Goal: Information Seeking & Learning: Learn about a topic

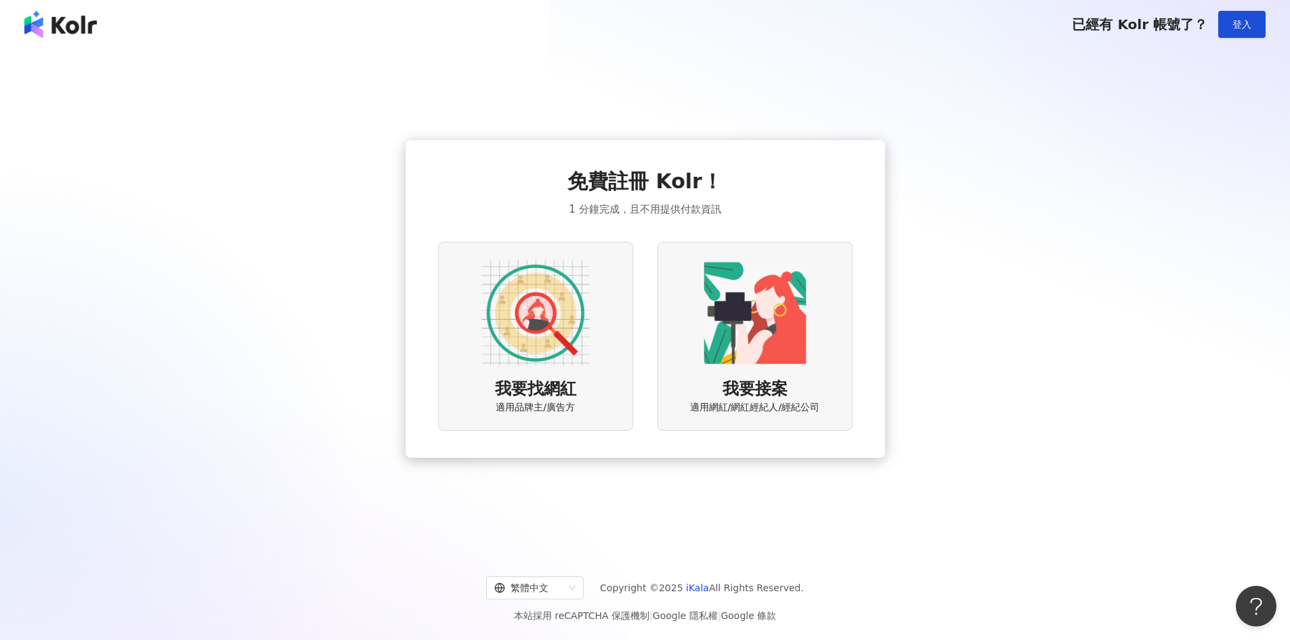
click at [557, 324] on img at bounding box center [536, 313] width 108 height 108
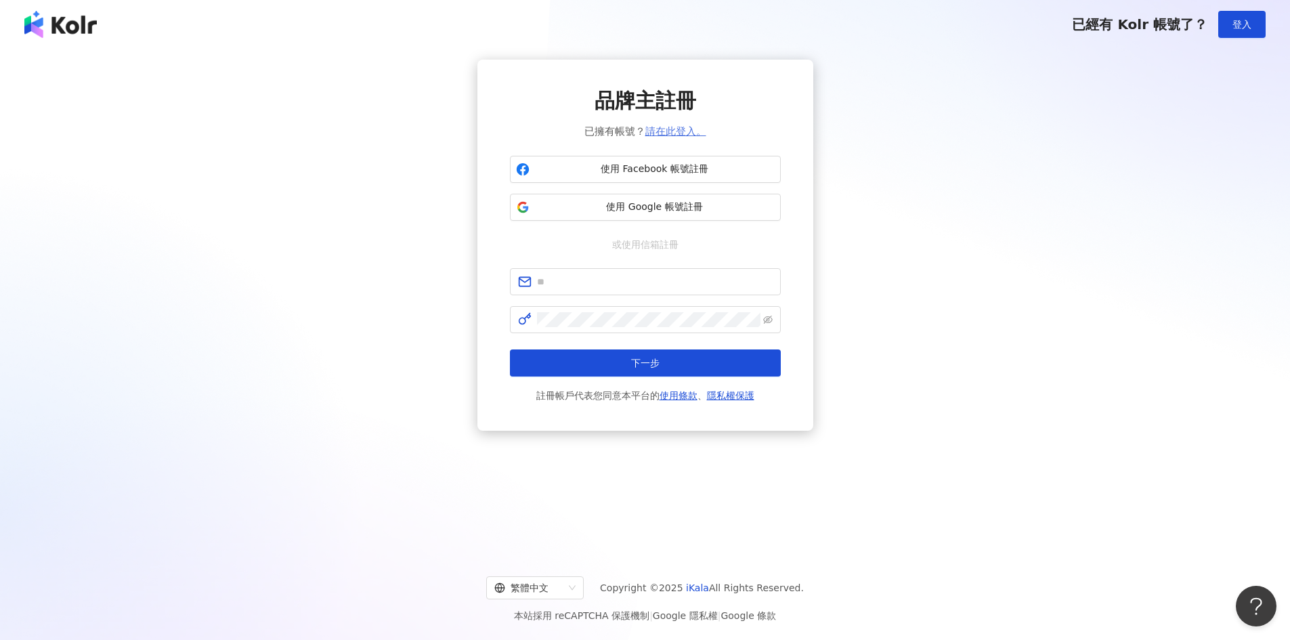
click at [694, 129] on link "請在此登入。" at bounding box center [676, 131] width 61 height 12
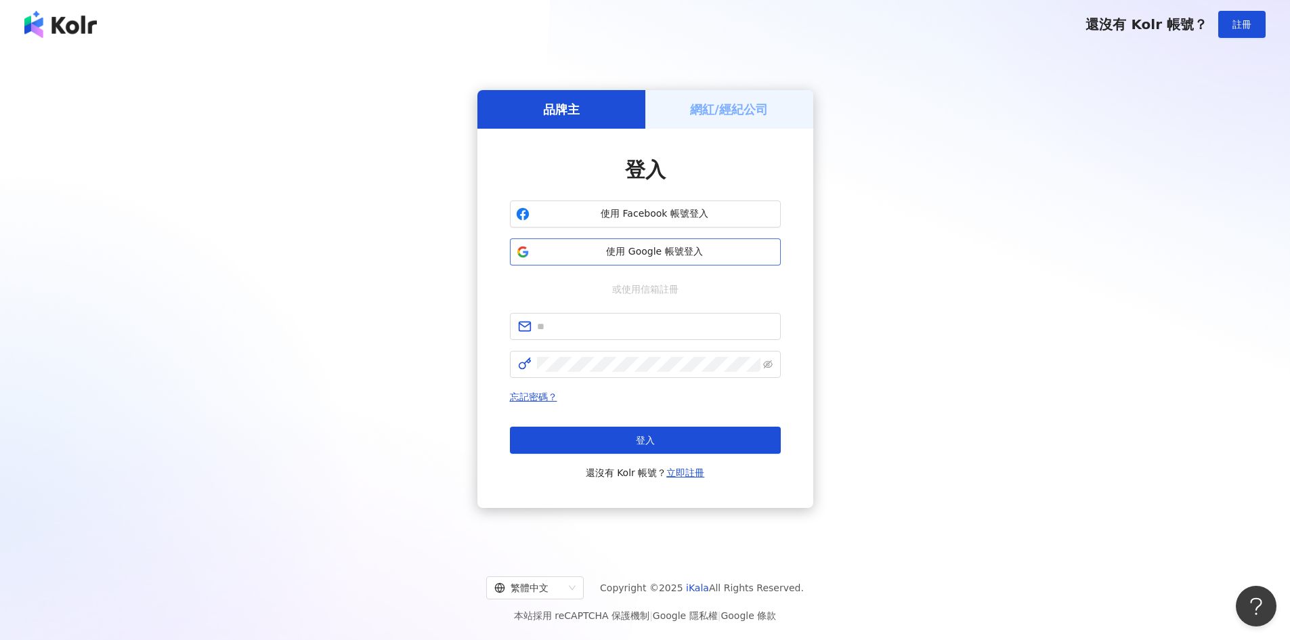
click at [679, 263] on button "使用 Google 帳號登入" at bounding box center [645, 251] width 271 height 27
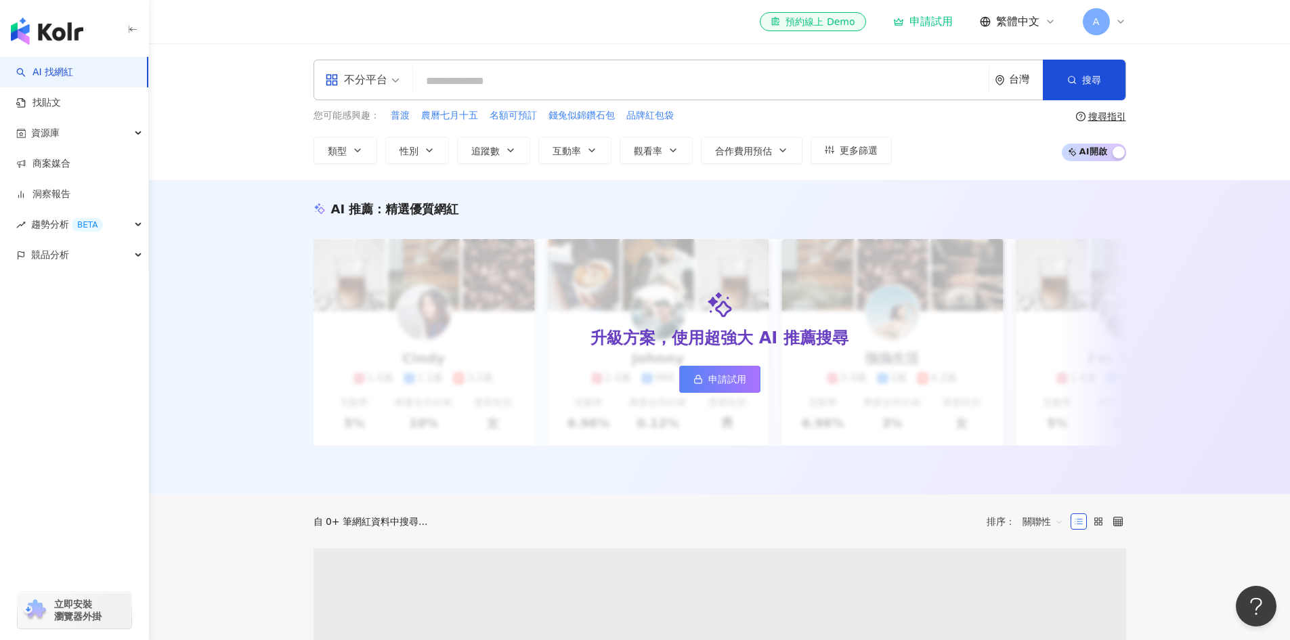
click at [538, 83] on input "search" at bounding box center [701, 81] width 565 height 26
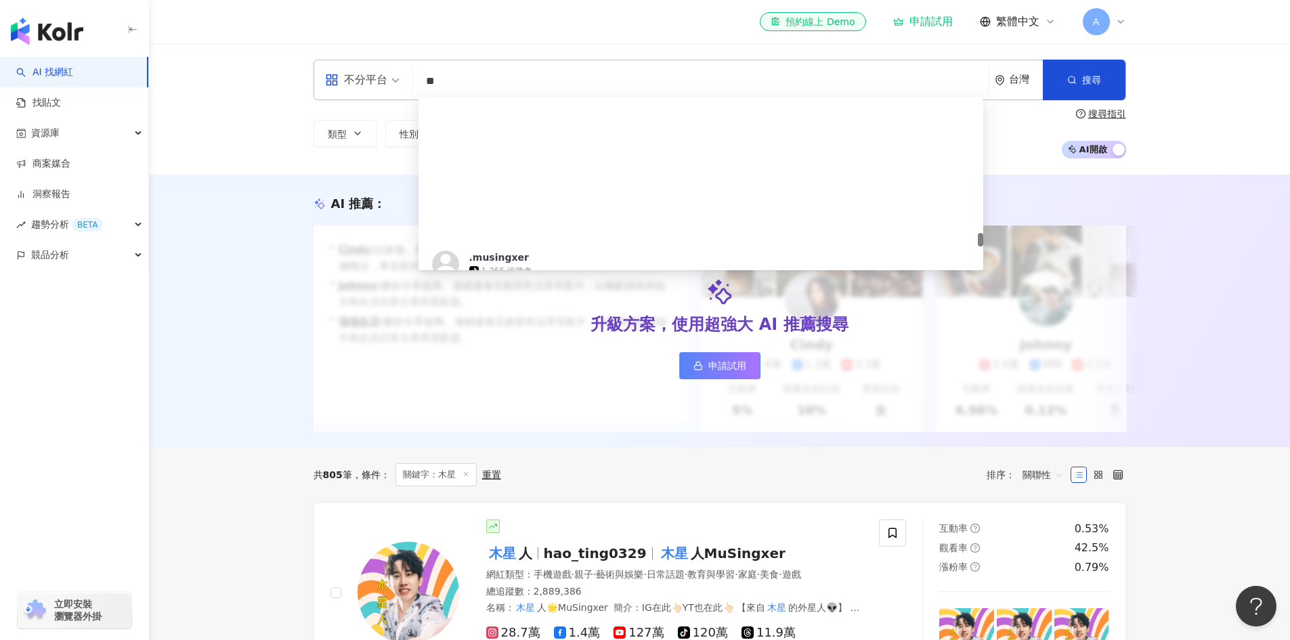
scroll to position [2209, 0]
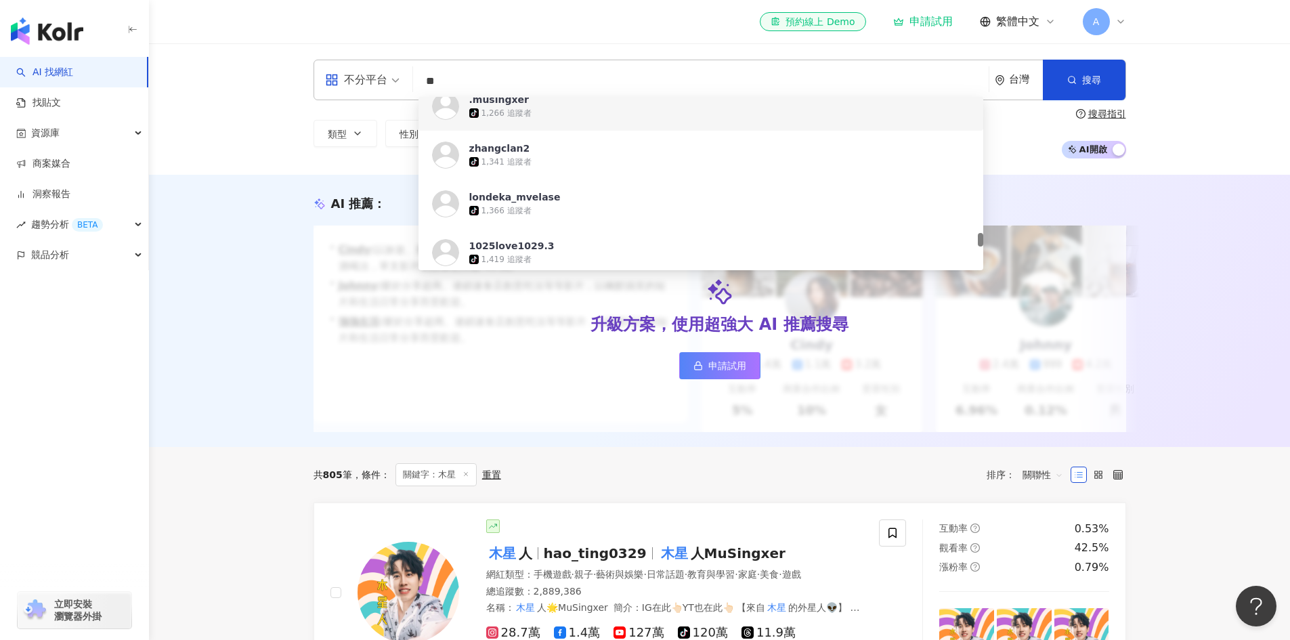
click at [506, 76] on input "**" at bounding box center [701, 81] width 565 height 26
type input "*****"
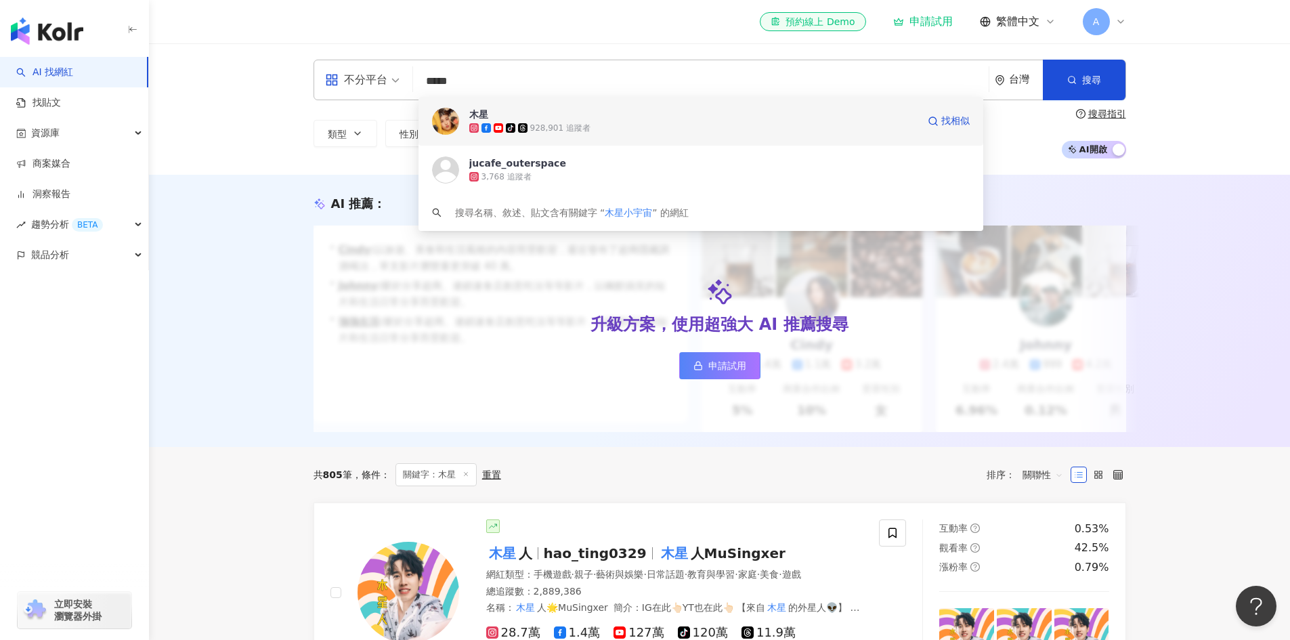
click at [727, 117] on span "木星" at bounding box center [693, 115] width 448 height 14
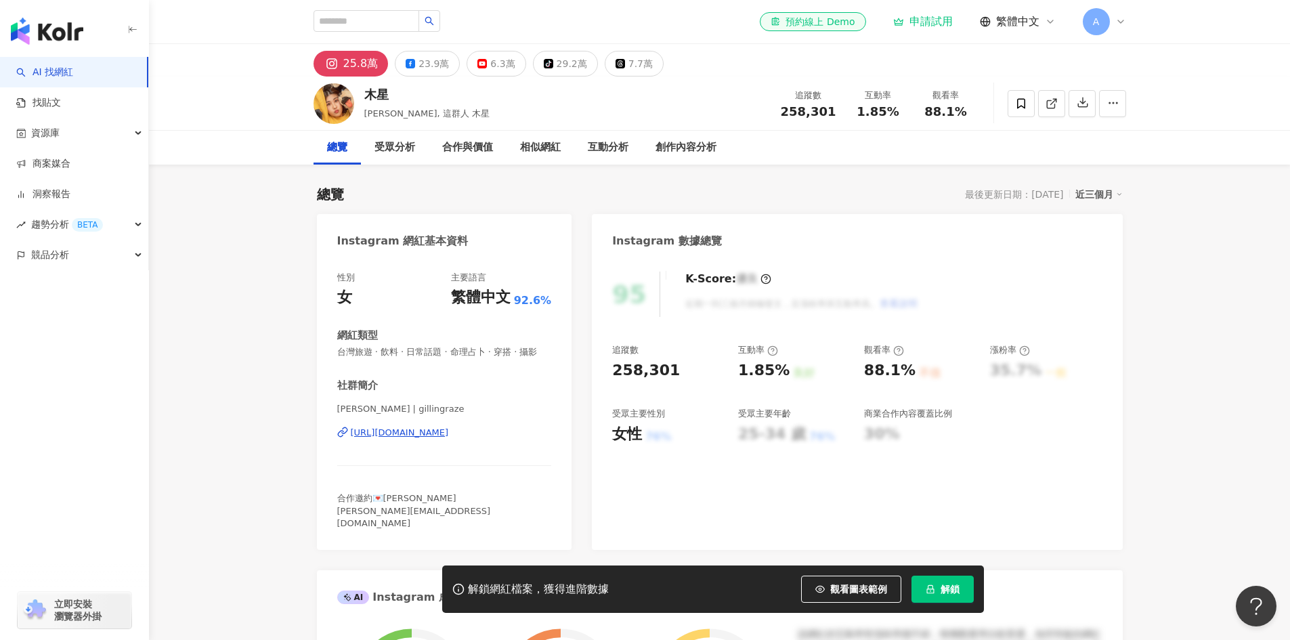
click at [371, 19] on input "search" at bounding box center [367, 21] width 106 height 22
paste input "********"
type input "********"
click at [434, 23] on icon "search" at bounding box center [429, 20] width 9 height 9
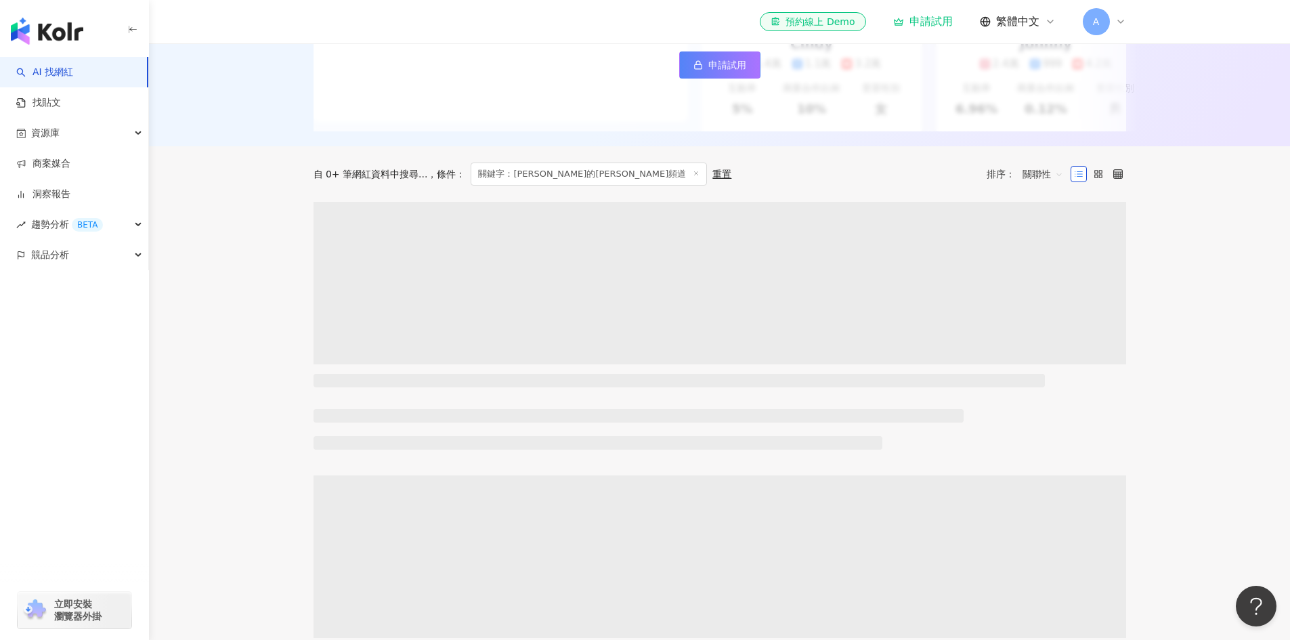
scroll to position [316, 0]
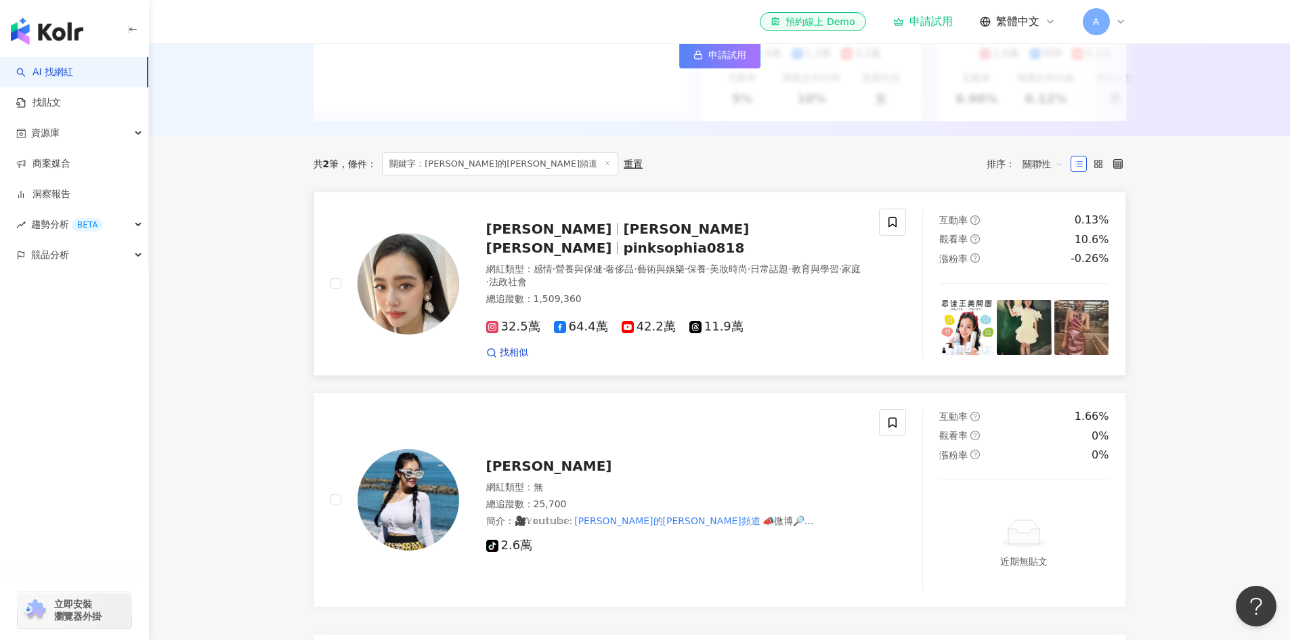
click at [560, 239] on span "王思佳 Sophia" at bounding box center [617, 238] width 263 height 35
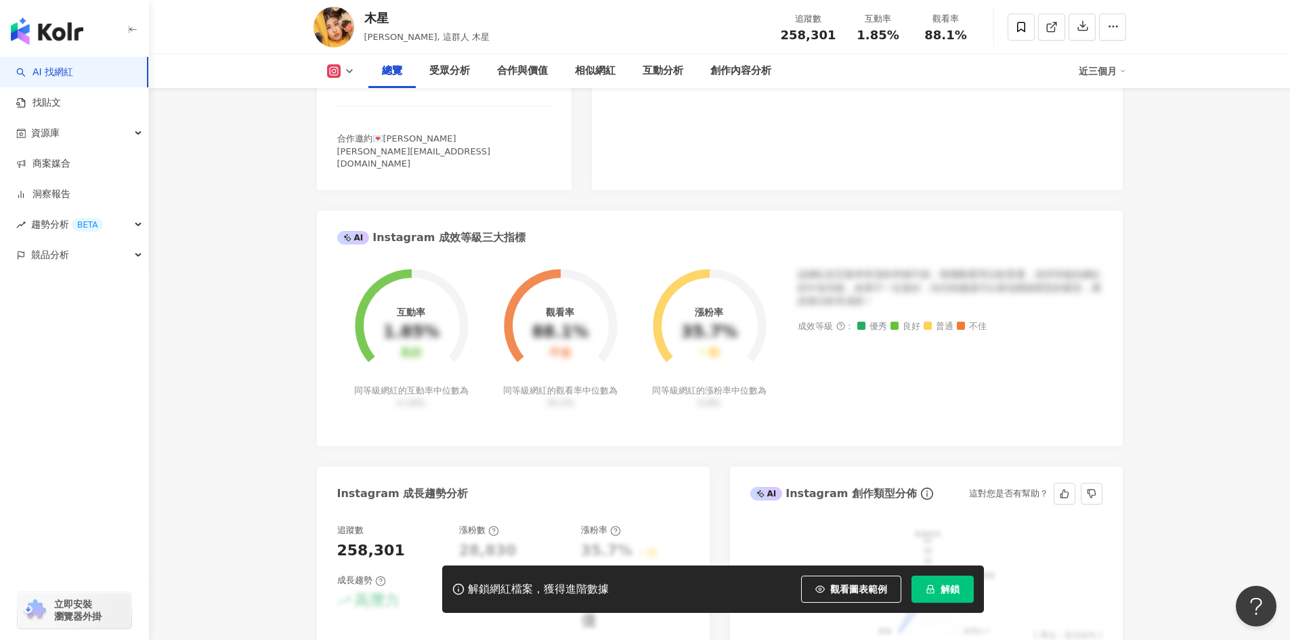
scroll to position [632, 0]
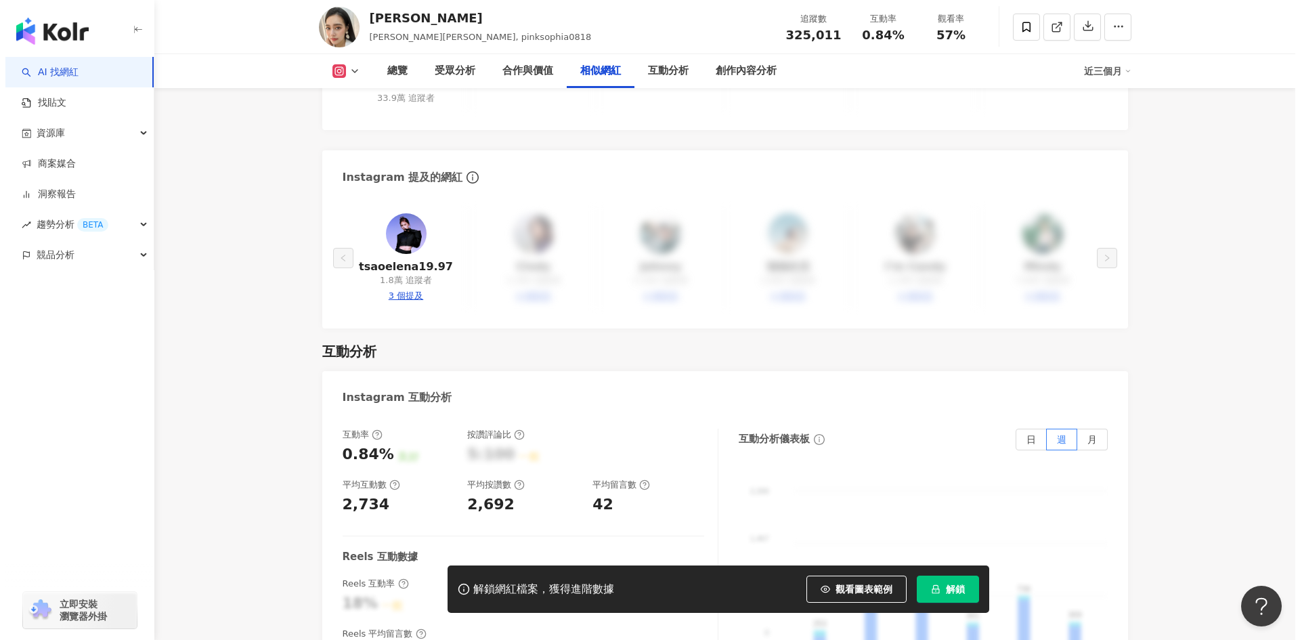
scroll to position [2529, 0]
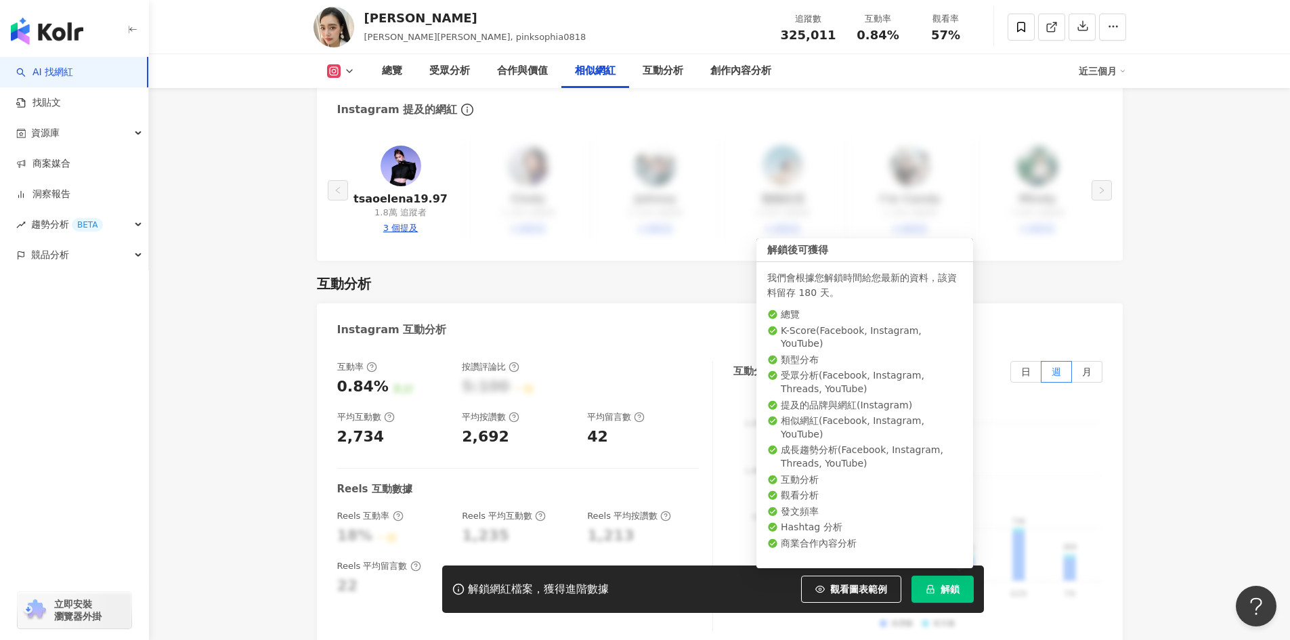
click at [935, 597] on button "解鎖" at bounding box center [943, 589] width 62 height 27
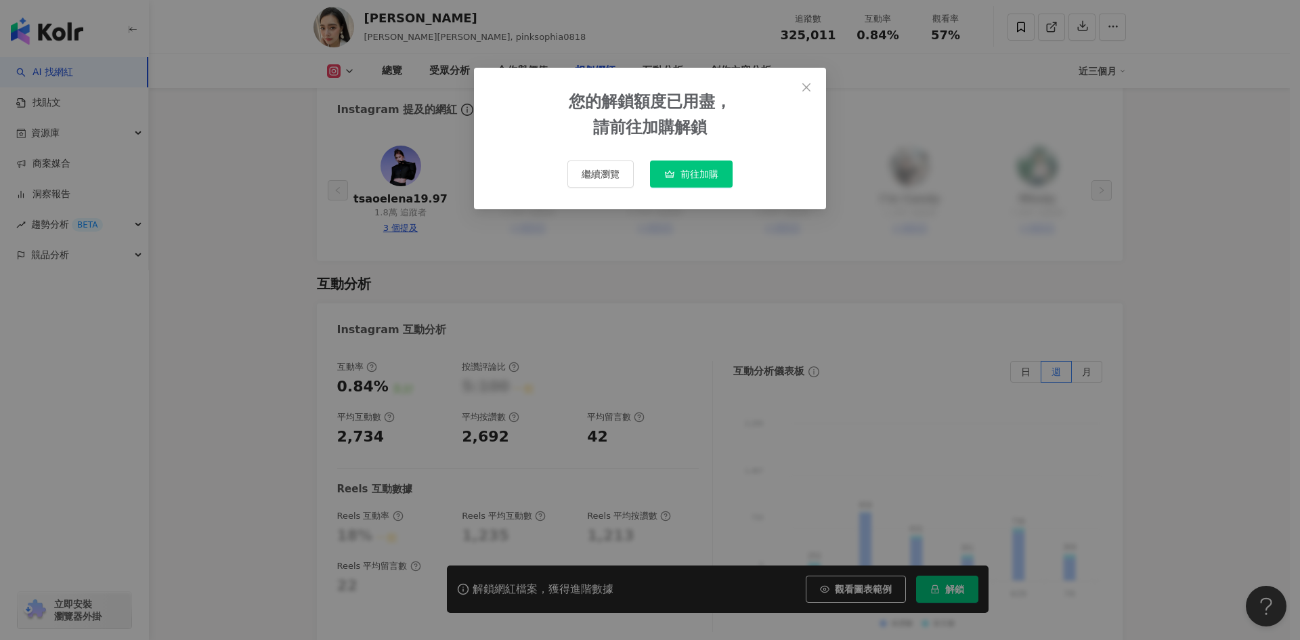
click at [685, 178] on span "前往加購" at bounding box center [700, 174] width 38 height 11
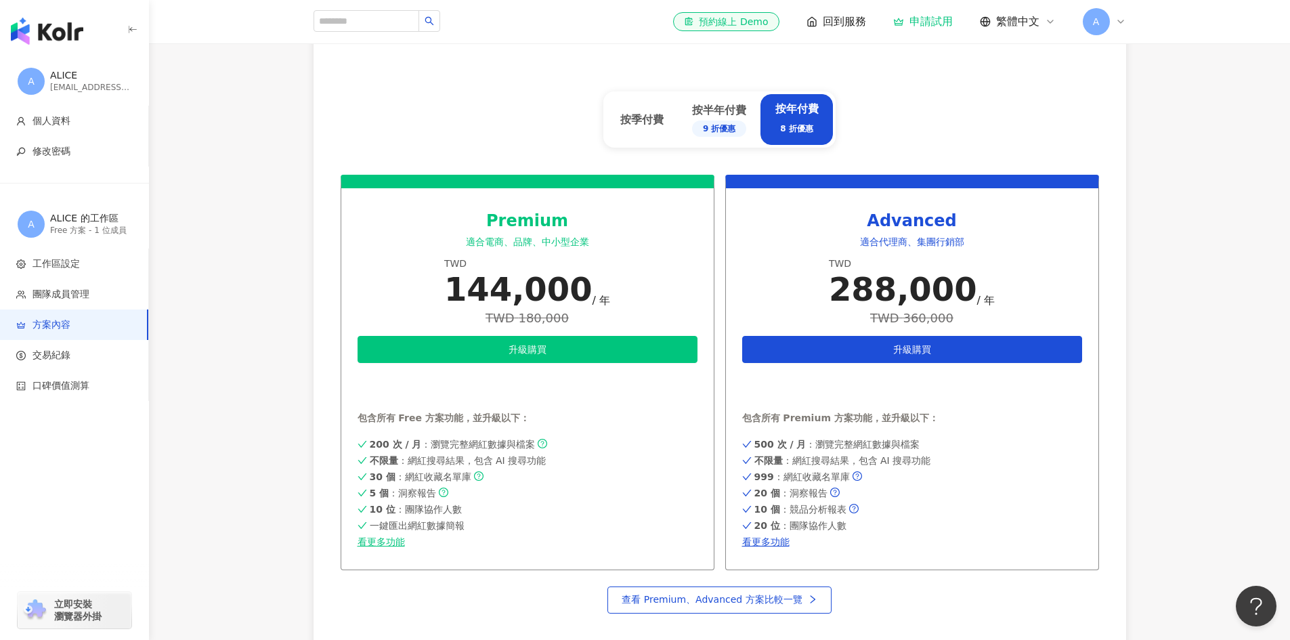
scroll to position [561, 0]
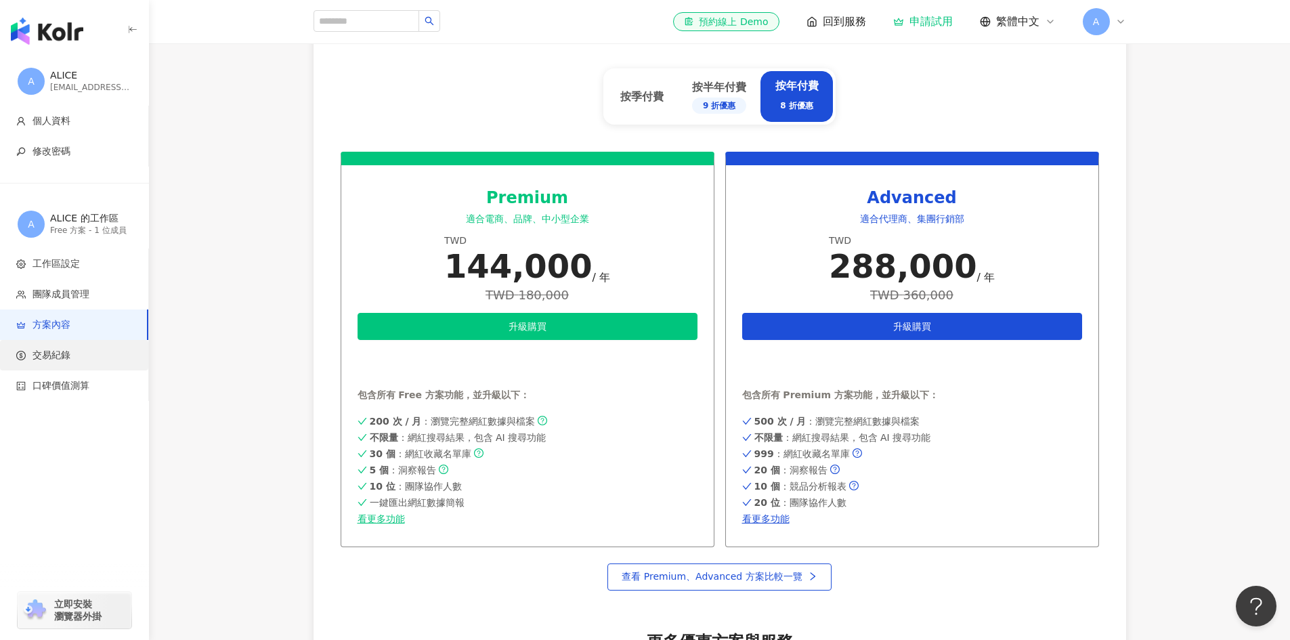
click at [73, 356] on span "交易紀錄" at bounding box center [76, 356] width 121 height 14
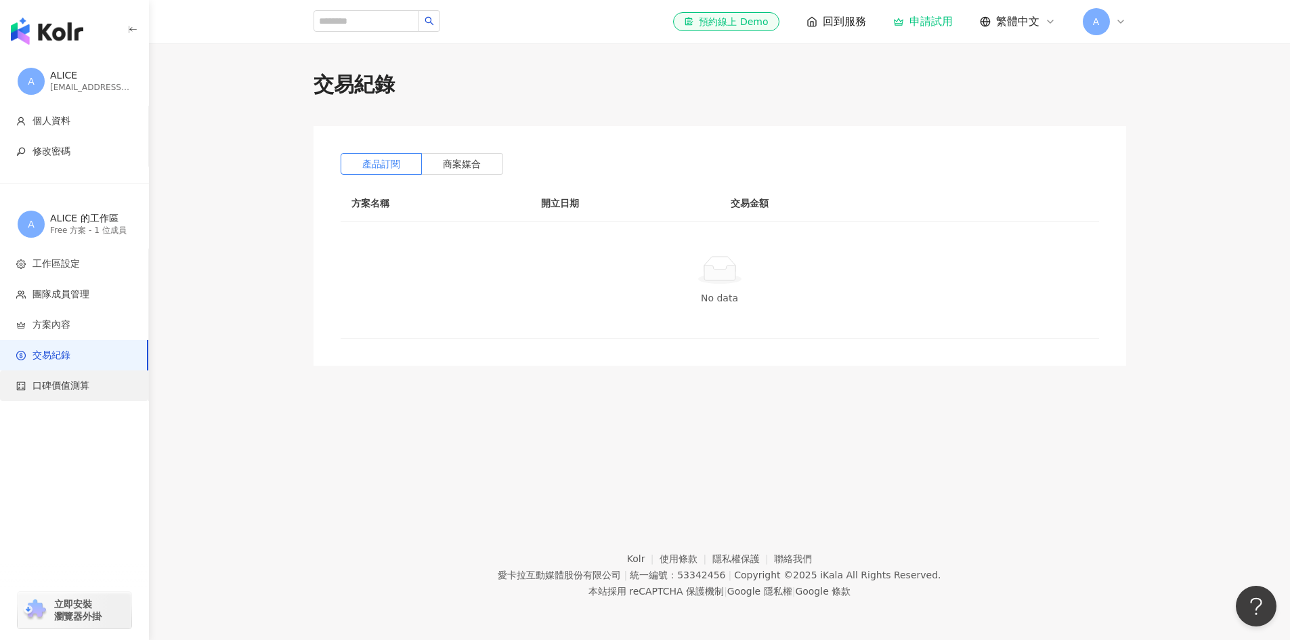
click at [76, 382] on span "口碑價值測算" at bounding box center [61, 386] width 57 height 14
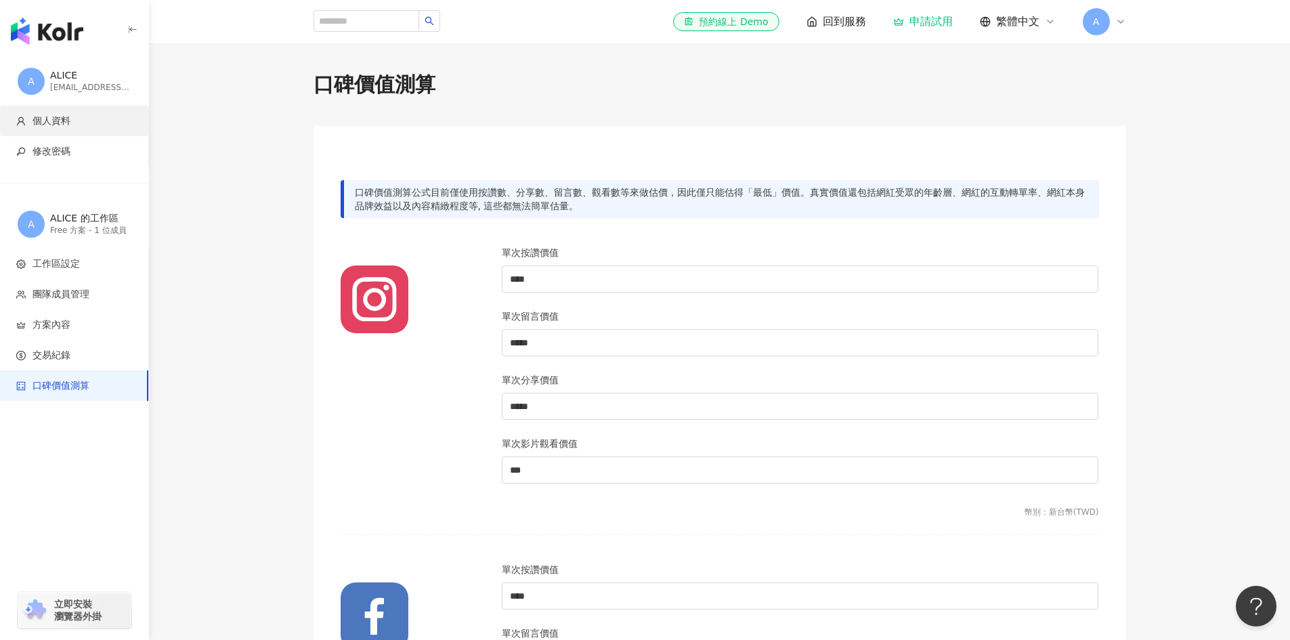
click at [81, 120] on span "個人資料" at bounding box center [76, 121] width 121 height 14
drag, startPoint x: 1208, startPoint y: 351, endPoint x: 1223, endPoint y: 339, distance: 19.3
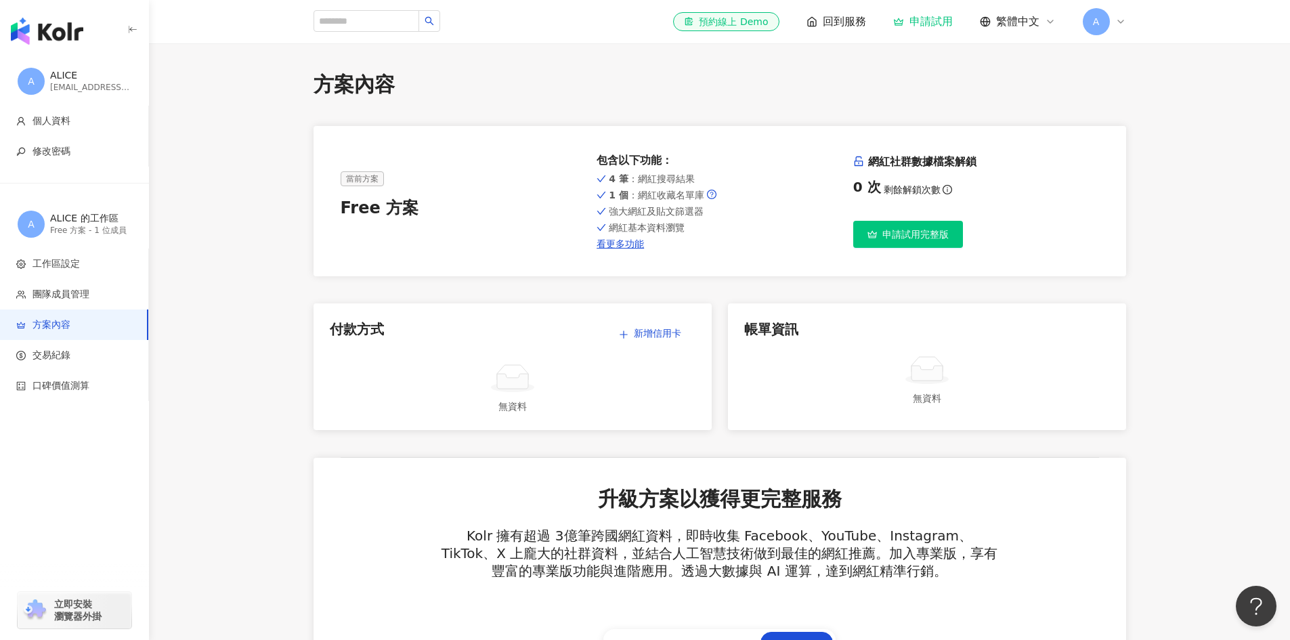
drag, startPoint x: 1200, startPoint y: 339, endPoint x: 1175, endPoint y: 336, distance: 24.5
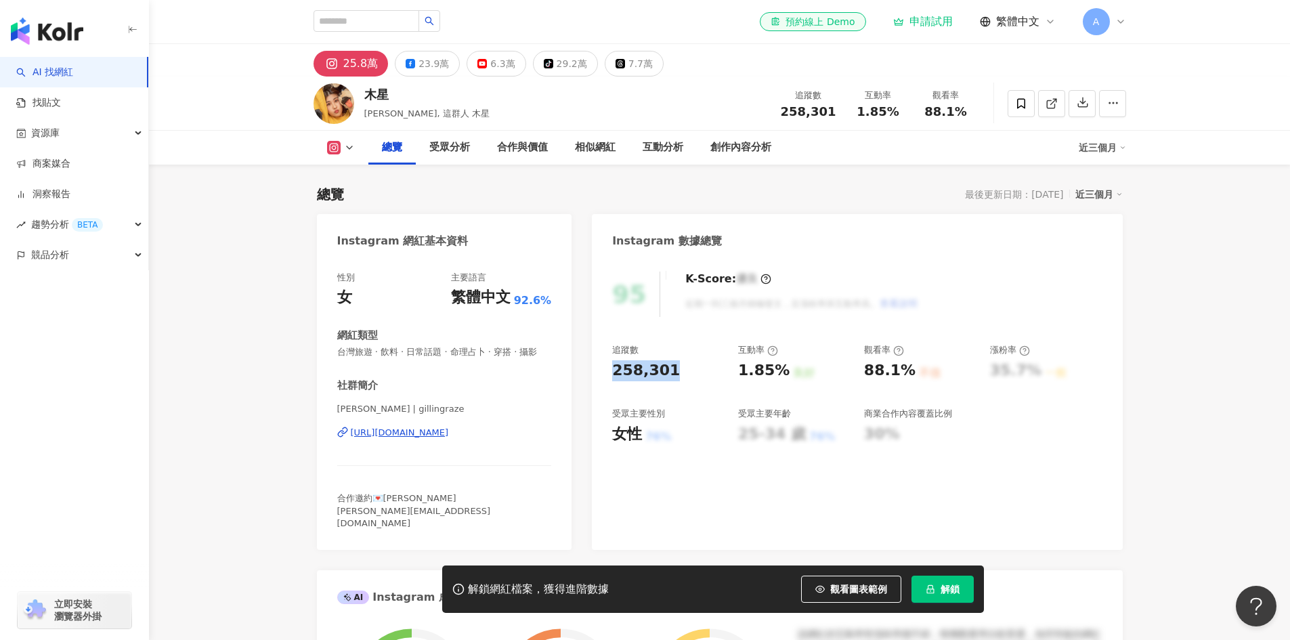
drag, startPoint x: 608, startPoint y: 373, endPoint x: 674, endPoint y: 370, distance: 65.8
click at [674, 370] on div "95 K-Score : 優良 近期一到三個月積極發文，且漲粉率與互動率高。 查看說明 追蹤數 258,301 互動率 1.85% 良好 觀看率 88.1% …" at bounding box center [857, 404] width 530 height 292
click at [732, 366] on div "追蹤數 258,301 互動率 1.85% 良好 觀看率 88.1% 不佳 漲粉率 35.7% 一般 受眾主要性別 女性 76% 受眾主要年齡 25-34 歲…" at bounding box center [857, 394] width 490 height 100
drag, startPoint x: 740, startPoint y: 371, endPoint x: 780, endPoint y: 372, distance: 40.6
click at [780, 372] on div "1.85%" at bounding box center [763, 370] width 51 height 21
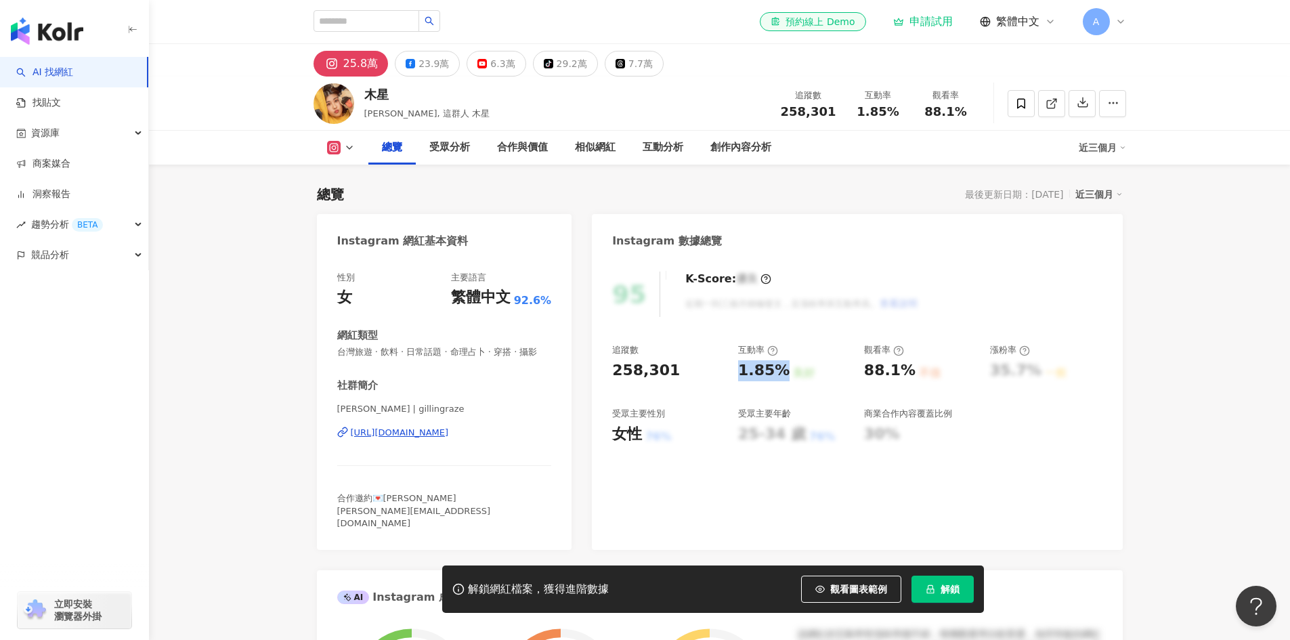
copy div "1.85%"
click at [342, 154] on div "總覽 受眾分析 合作與價值 相似網紅 互動分析 創作內容分析 近三個月" at bounding box center [720, 148] width 813 height 34
click at [344, 145] on icon at bounding box center [349, 147] width 11 height 11
click at [490, 68] on div "6.3萬" at bounding box center [502, 63] width 24 height 19
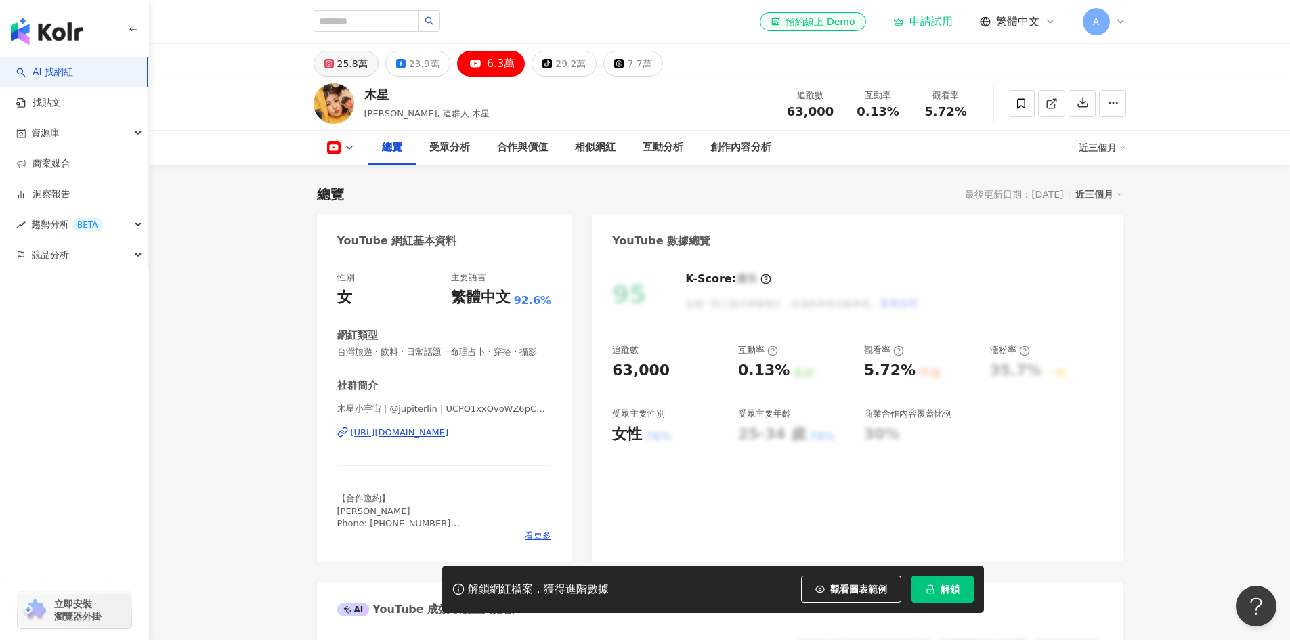
click at [343, 60] on div "25.8萬" at bounding box center [352, 63] width 30 height 19
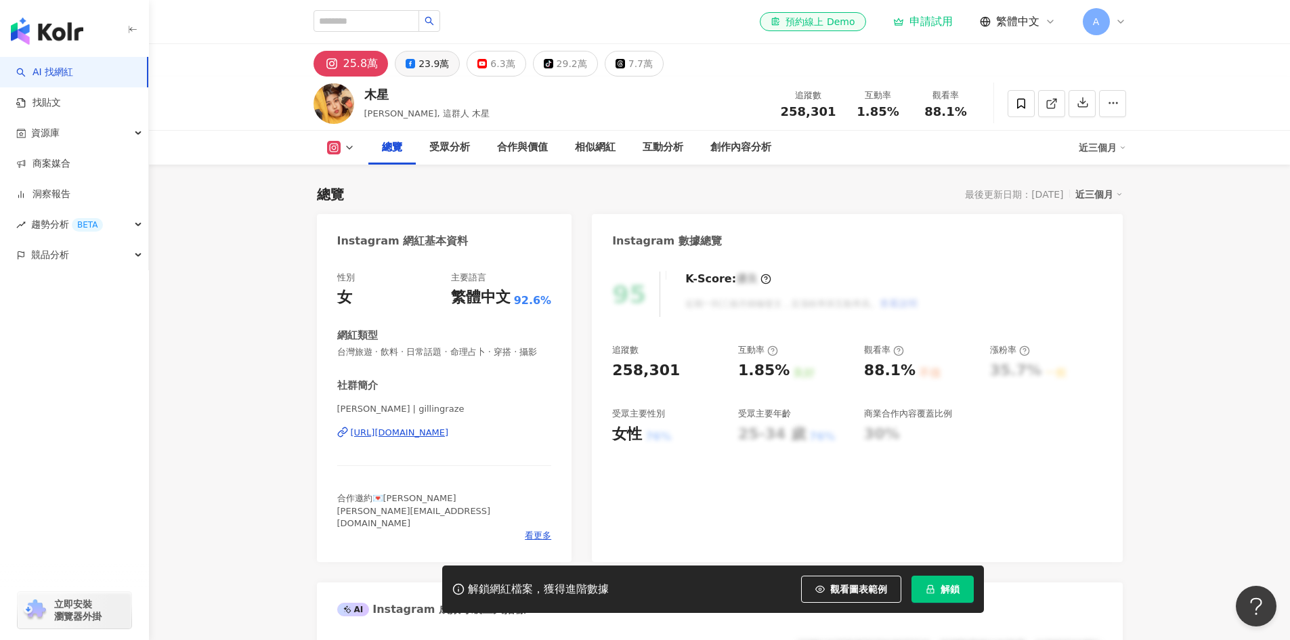
click at [427, 60] on div "23.9萬" at bounding box center [434, 63] width 30 height 19
click at [422, 66] on div "23.9萬" at bounding box center [434, 63] width 30 height 19
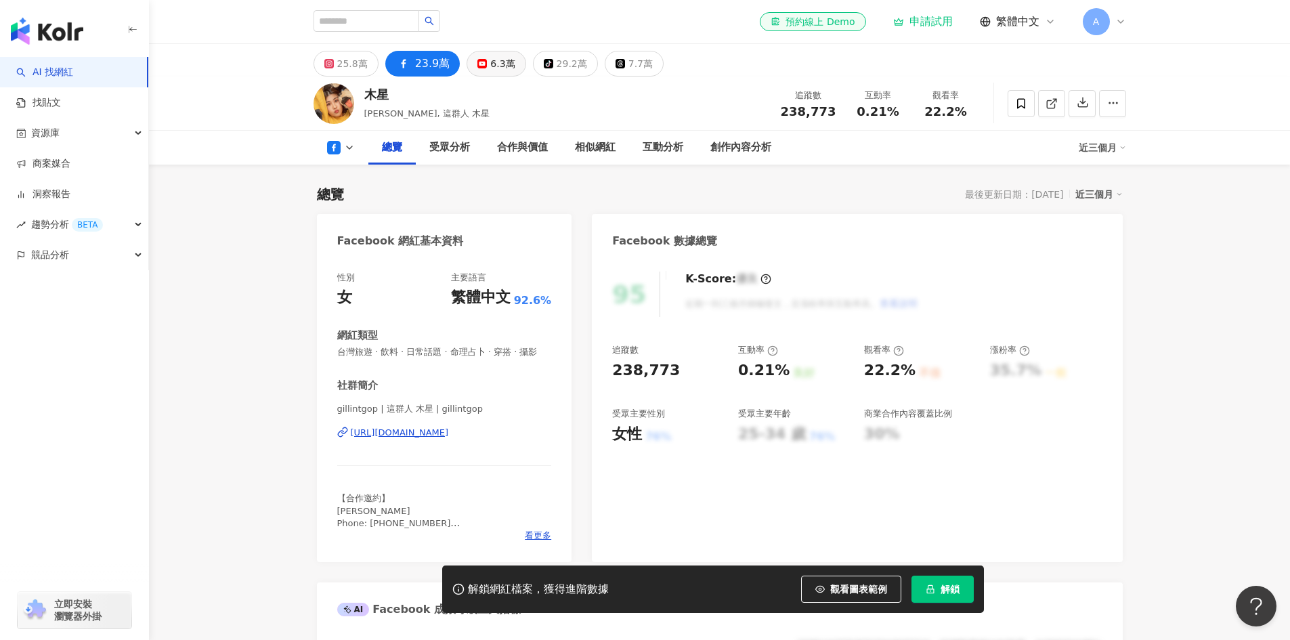
drag, startPoint x: 496, startPoint y: 61, endPoint x: 505, endPoint y: 67, distance: 11.3
click at [501, 62] on div "6.3萬" at bounding box center [502, 63] width 24 height 19
click at [557, 66] on div "29.2萬" at bounding box center [572, 63] width 30 height 19
click at [555, 62] on div "29.2萬" at bounding box center [570, 63] width 30 height 19
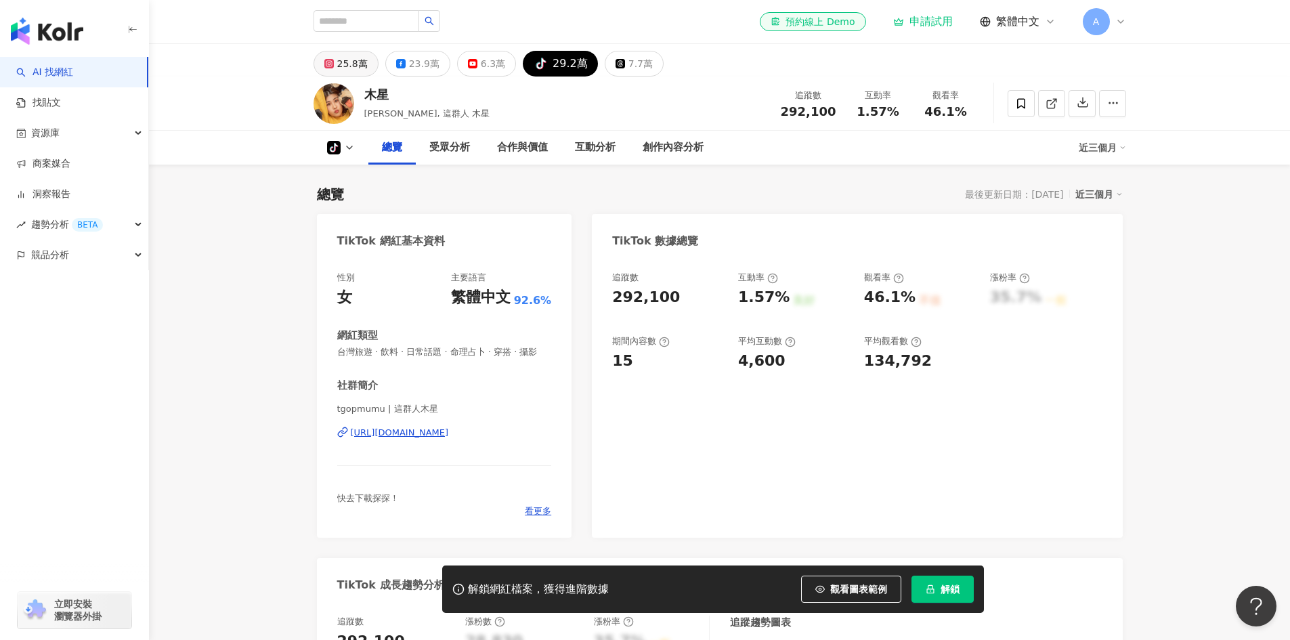
click at [350, 66] on div "25.8萬" at bounding box center [352, 63] width 30 height 19
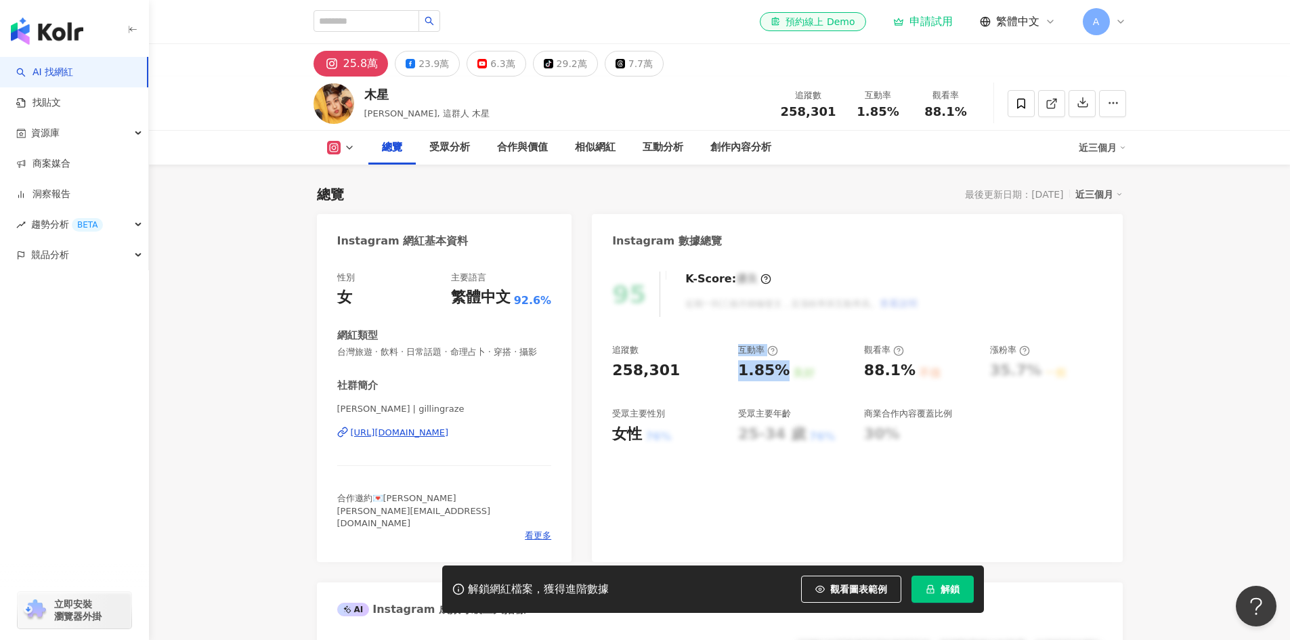
drag, startPoint x: 746, startPoint y: 373, endPoint x: 780, endPoint y: 374, distance: 33.9
click at [780, 374] on div "追蹤數 258,301 互動率 1.85% 良好 觀看率 88.1% 不佳 漲粉率 35.7% 一般 受眾主要性別 女性 76% 受眾主要年齡 25-34 歲…" at bounding box center [857, 394] width 490 height 100
click at [728, 374] on div "追蹤數 258,301 互動率 1.85% 良好 觀看率 88.1% 不佳 漲粉率 35.7% 一般 受眾主要性別 女性 76% 受眾主要年齡 25-34 歲…" at bounding box center [857, 394] width 490 height 100
click at [734, 347] on div "追蹤數 258,301 互動率 1.85% 良好 觀看率 88.1% 不佳 漲粉率 35.7% 一般 受眾主要性別 女性 76% 受眾主要年齡 25-34 歲…" at bounding box center [857, 394] width 490 height 100
click at [748, 400] on div "追蹤數 258,301 互動率 1.85% 良好 觀看率 88.1% 不佳 漲粉率 35.7% 一般 受眾主要性別 女性 76% 受眾主要年齡 25-34 歲…" at bounding box center [857, 394] width 490 height 100
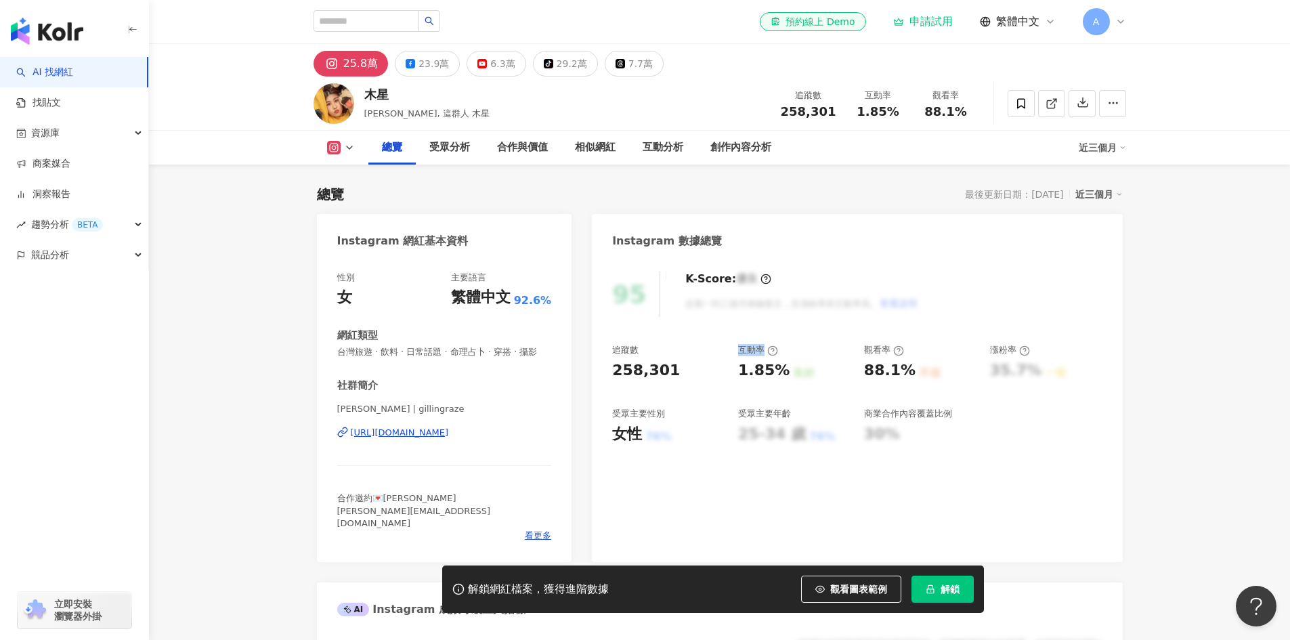
drag, startPoint x: 743, startPoint y: 354, endPoint x: 763, endPoint y: 354, distance: 19.6
click at [763, 354] on div "互動率" at bounding box center [758, 350] width 40 height 12
copy div "互動率"
